Goal: Task Accomplishment & Management: Manage account settings

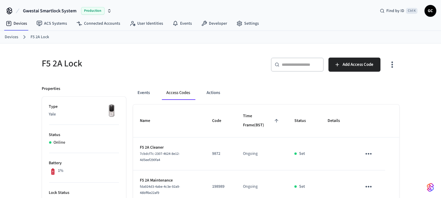
click at [17, 36] on link "Devices" at bounding box center [12, 37] width 14 height 6
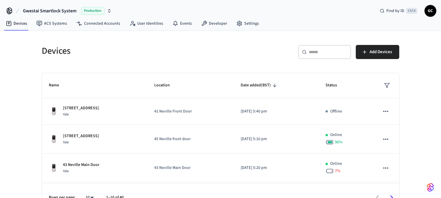
click at [321, 55] on div "​ ​" at bounding box center [324, 52] width 53 height 14
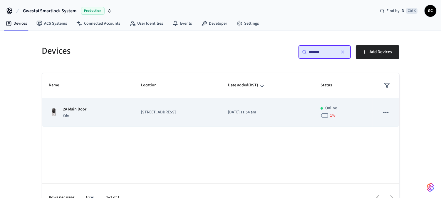
type input "*******"
click at [81, 105] on td "2A Main Door Yale" at bounding box center [88, 112] width 92 height 29
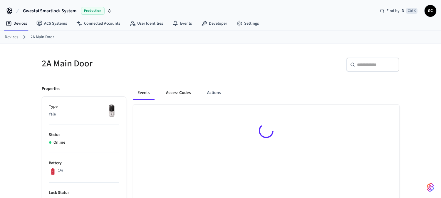
click at [179, 91] on button "Access Codes" at bounding box center [179, 93] width 34 height 14
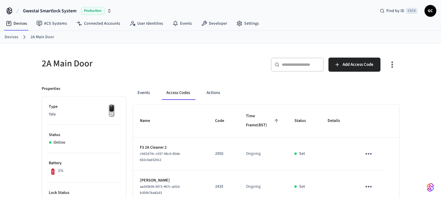
drag, startPoint x: 11, startPoint y: 38, endPoint x: 19, endPoint y: 39, distance: 7.4
click at [11, 38] on link "Devices" at bounding box center [12, 37] width 14 height 6
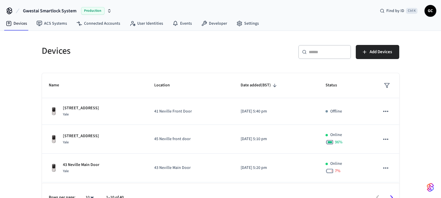
click at [321, 51] on input "text" at bounding box center [328, 52] width 38 height 6
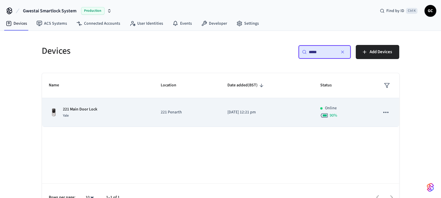
type input "*****"
click at [79, 109] on p "221 Main Door Lock" at bounding box center [80, 109] width 34 height 6
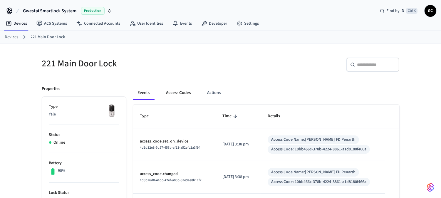
click at [177, 94] on button "Access Codes" at bounding box center [179, 93] width 34 height 14
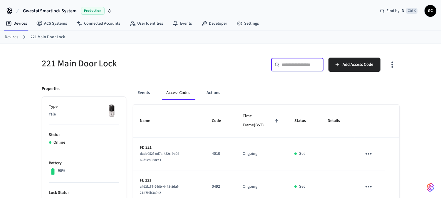
click at [296, 62] on input "text" at bounding box center [301, 65] width 38 height 6
click at [9, 37] on link "Devices" at bounding box center [12, 37] width 14 height 6
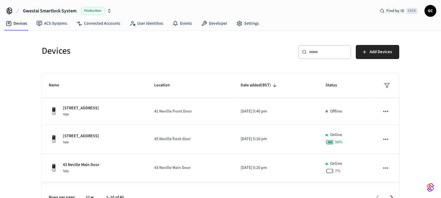
click at [319, 48] on div "​ ​" at bounding box center [324, 52] width 53 height 14
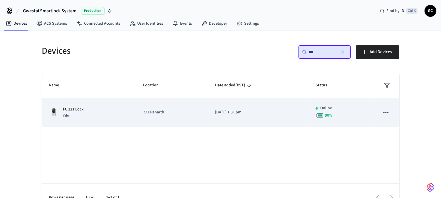
type input "**"
click at [72, 107] on p "FC 221 Lock" at bounding box center [73, 109] width 21 height 6
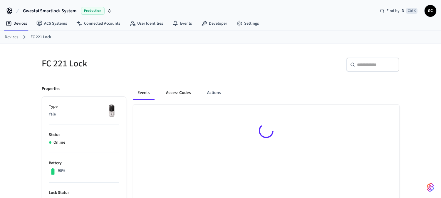
click at [174, 91] on button "Access Codes" at bounding box center [179, 93] width 34 height 14
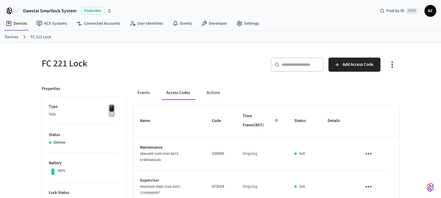
click at [13, 36] on link "Devices" at bounding box center [12, 37] width 14 height 6
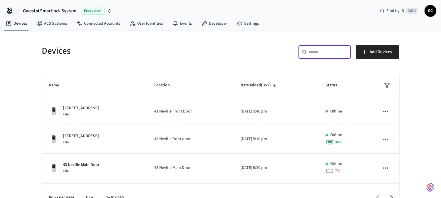
click at [333, 53] on input "text" at bounding box center [328, 52] width 38 height 6
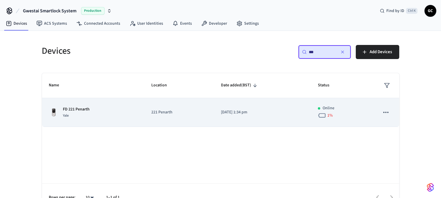
type input "**"
click at [92, 107] on div "FD 221 Penarth Yale" at bounding box center [93, 112] width 88 height 12
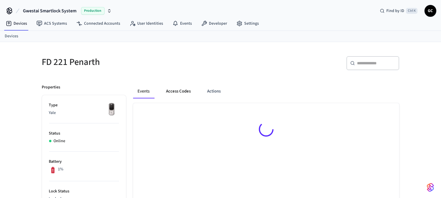
click at [183, 91] on button "Access Codes" at bounding box center [179, 91] width 34 height 14
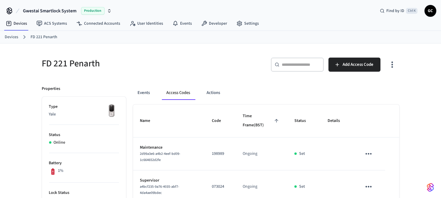
click at [9, 38] on link "Devices" at bounding box center [12, 37] width 14 height 6
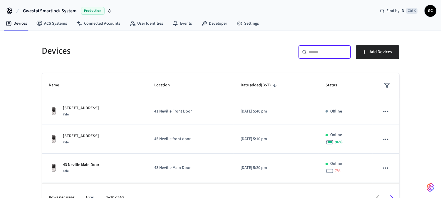
click at [315, 49] on input "text" at bounding box center [328, 52] width 38 height 6
click at [325, 52] on input "text" at bounding box center [328, 52] width 38 height 6
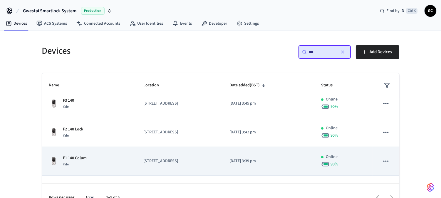
scroll to position [59, 0]
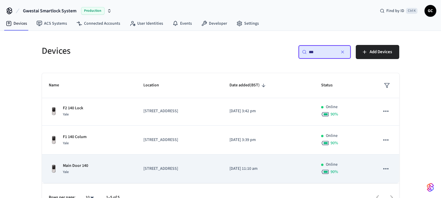
type input "***"
click at [71, 164] on p "Main Door 140" at bounding box center [75, 166] width 25 height 6
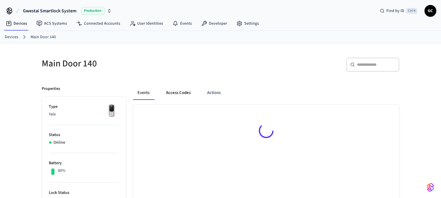
click at [181, 92] on button "Access Codes" at bounding box center [179, 93] width 34 height 14
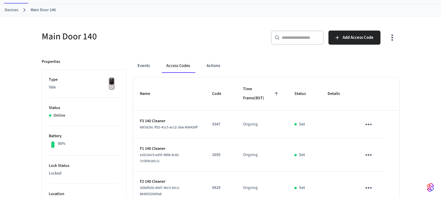
scroll to position [27, 0]
click at [10, 10] on link "Devices" at bounding box center [12, 10] width 14 height 6
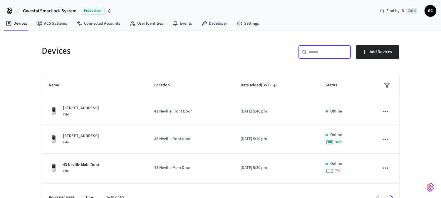
click at [324, 53] on input "text" at bounding box center [328, 52] width 38 height 6
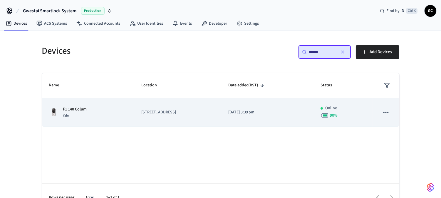
type input "******"
click at [73, 109] on p "F1 140 Colum" at bounding box center [75, 109] width 24 height 6
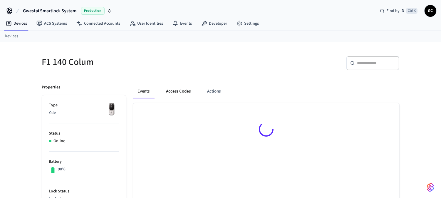
click at [183, 93] on button "Access Codes" at bounding box center [179, 91] width 34 height 14
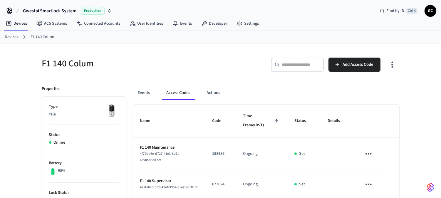
click at [11, 36] on link "Devices" at bounding box center [12, 37] width 14 height 6
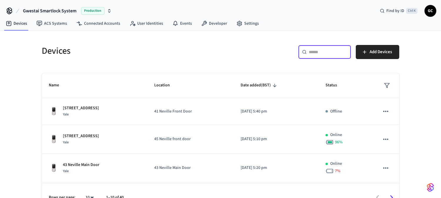
click at [321, 53] on input "text" at bounding box center [328, 52] width 38 height 6
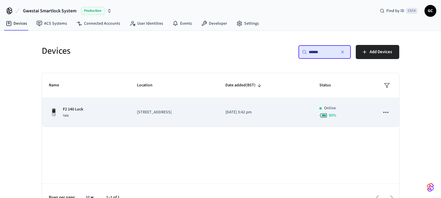
type input "******"
click at [75, 108] on p "F2 140 Lock" at bounding box center [73, 109] width 20 height 6
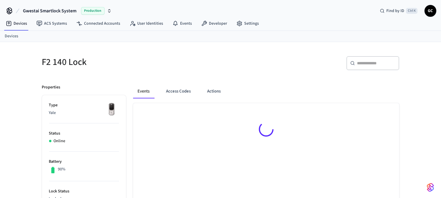
click at [183, 87] on button "Access Codes" at bounding box center [179, 91] width 34 height 14
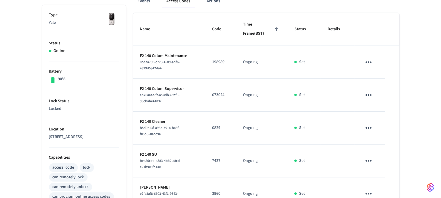
scroll to position [203, 0]
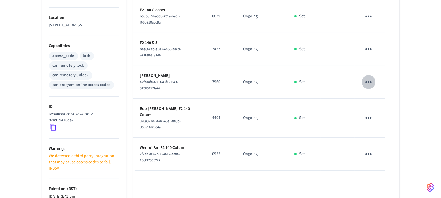
click at [370, 78] on icon "sticky table" at bounding box center [368, 82] width 9 height 9
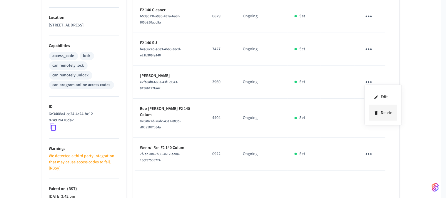
click at [380, 111] on li "Delete" at bounding box center [383, 113] width 28 height 16
click at [369, 114] on icon "sticky table" at bounding box center [368, 117] width 9 height 9
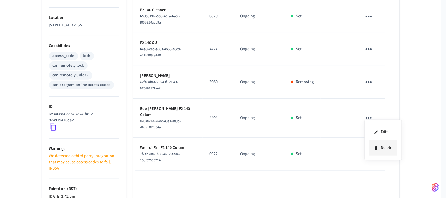
click at [382, 147] on li "Delete" at bounding box center [383, 148] width 28 height 16
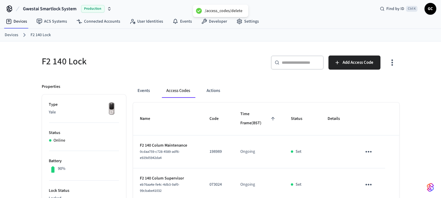
scroll to position [0, 0]
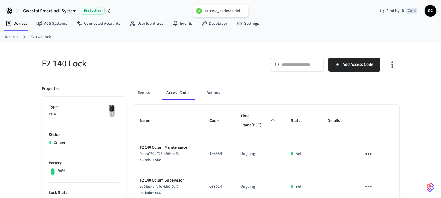
click at [11, 36] on link "Devices" at bounding box center [12, 37] width 14 height 6
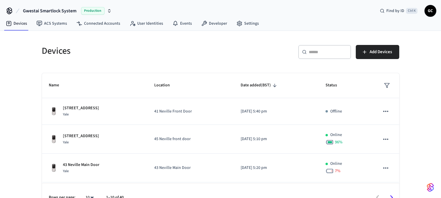
click at [347, 55] on div "​ ​" at bounding box center [324, 52] width 53 height 14
click at [330, 54] on input "text" at bounding box center [328, 52] width 38 height 6
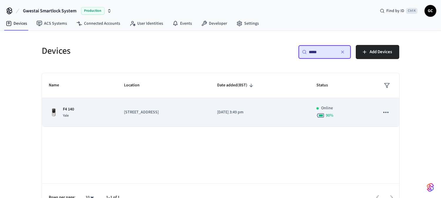
type input "*****"
click at [66, 108] on p "F4 140" at bounding box center [68, 109] width 11 height 6
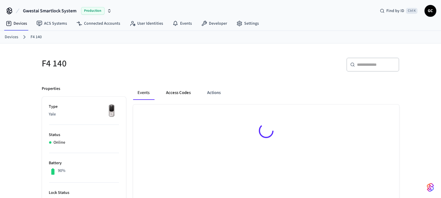
click at [178, 92] on button "Access Codes" at bounding box center [179, 93] width 34 height 14
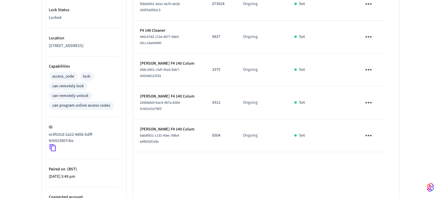
scroll to position [163, 0]
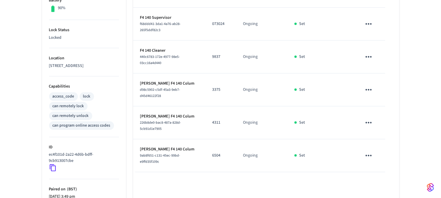
click at [369, 88] on icon "sticky table" at bounding box center [368, 89] width 9 height 9
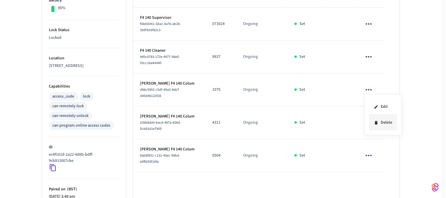
click at [380, 120] on li "Delete" at bounding box center [383, 123] width 28 height 16
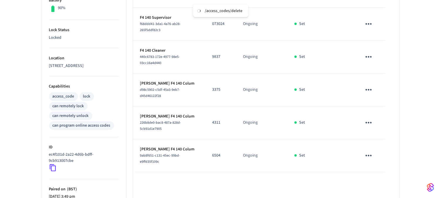
click at [371, 122] on icon "sticky table" at bounding box center [368, 122] width 9 height 9
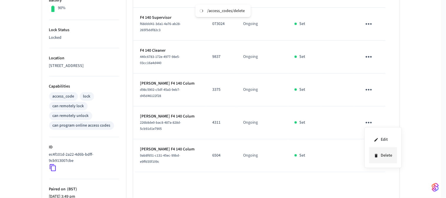
click at [383, 154] on li "Delete" at bounding box center [383, 156] width 28 height 16
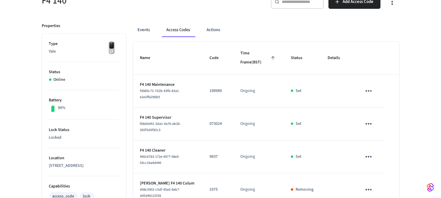
scroll to position [0, 0]
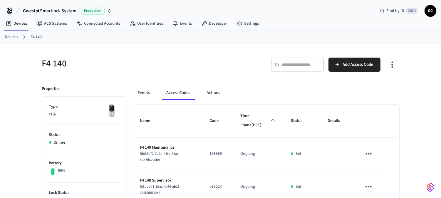
click at [6, 36] on link "Devices" at bounding box center [12, 37] width 14 height 6
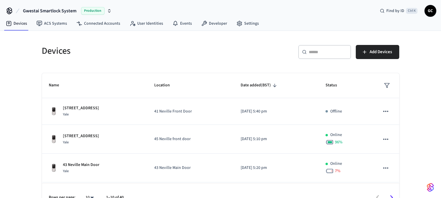
click at [325, 56] on div "​ ​" at bounding box center [324, 52] width 53 height 14
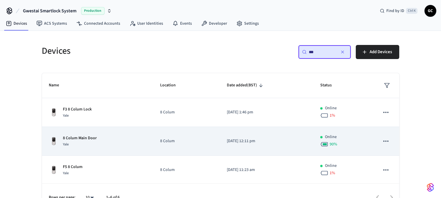
type input "***"
click at [77, 142] on div "Yale" at bounding box center [80, 144] width 34 height 6
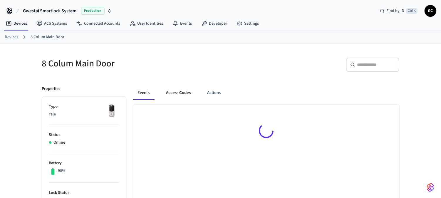
click at [179, 94] on button "Access Codes" at bounding box center [179, 93] width 34 height 14
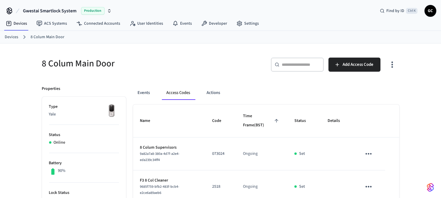
click at [10, 37] on link "Devices" at bounding box center [12, 37] width 14 height 6
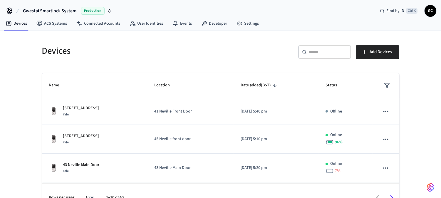
click at [319, 50] on input "text" at bounding box center [328, 52] width 38 height 6
click at [318, 52] on input "text" at bounding box center [328, 52] width 38 height 6
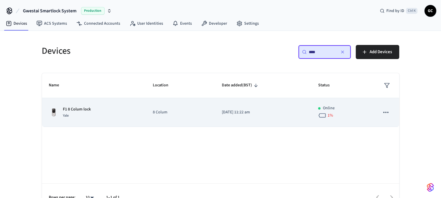
type input "****"
click at [76, 108] on p "F1 8 Colum lock" at bounding box center [77, 109] width 28 height 6
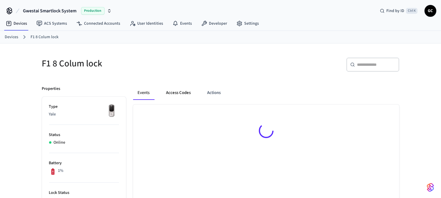
click at [169, 93] on button "Access Codes" at bounding box center [179, 93] width 34 height 14
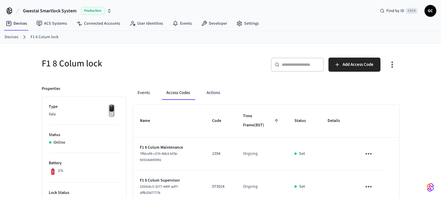
click at [372, 40] on ol "Devices F1 8 Colum lock" at bounding box center [223, 37] width 436 height 8
